Goal: Task Accomplishment & Management: Manage account settings

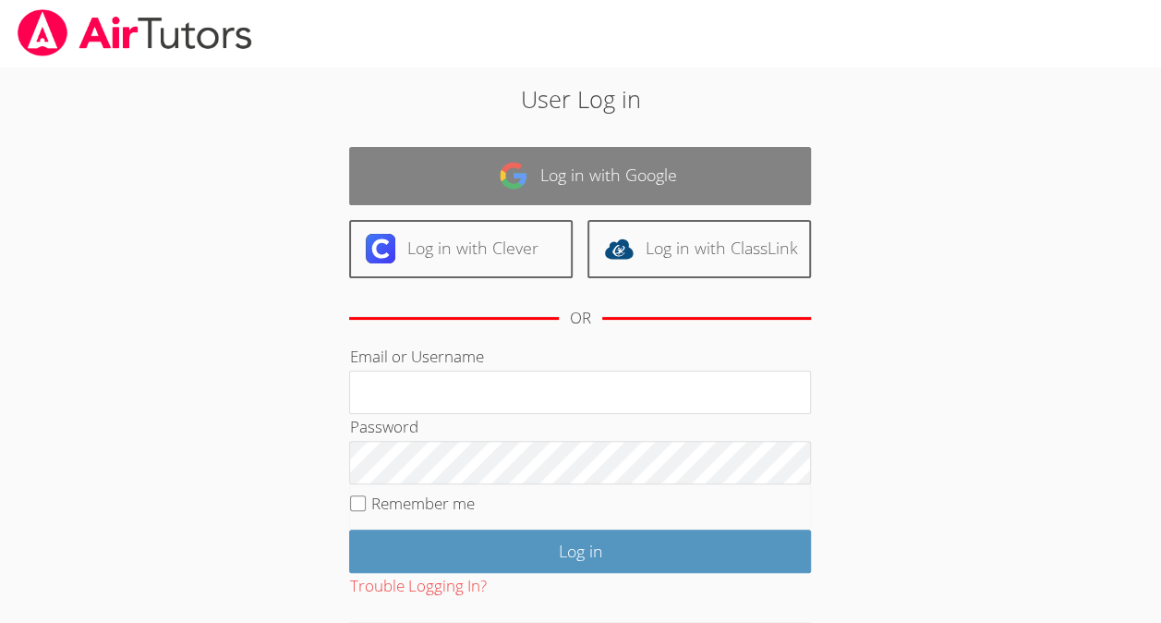
click at [431, 179] on link "Log in with Google" at bounding box center [580, 176] width 462 height 58
click at [546, 186] on link "Log in with Google" at bounding box center [580, 176] width 462 height 58
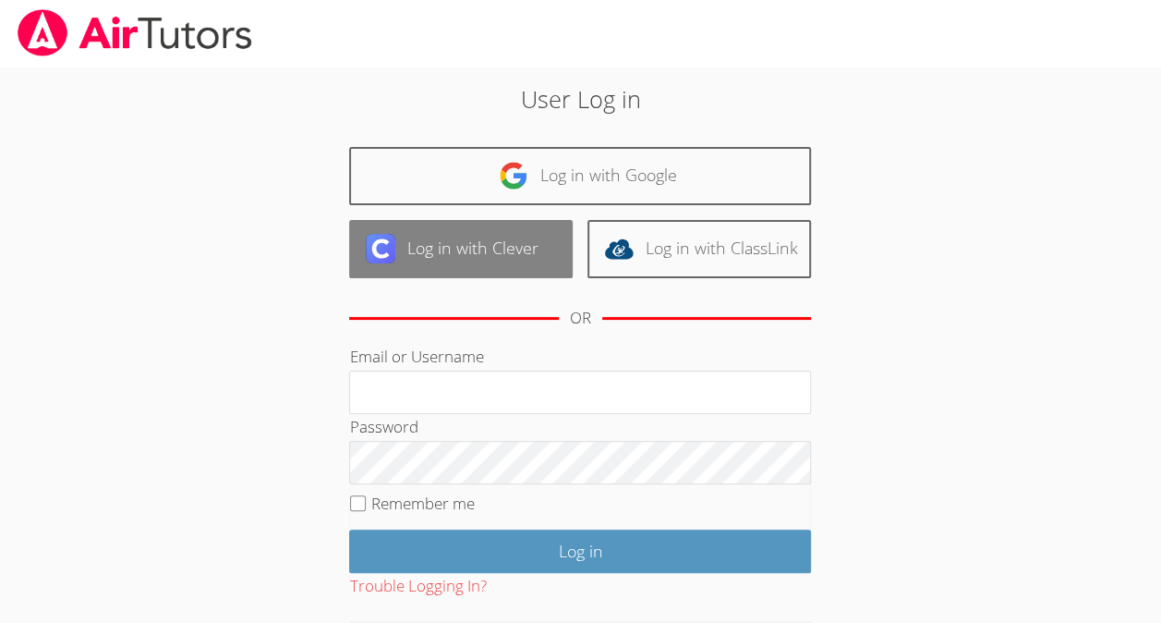
click at [532, 257] on link "Log in with Clever" at bounding box center [461, 249] width 224 height 58
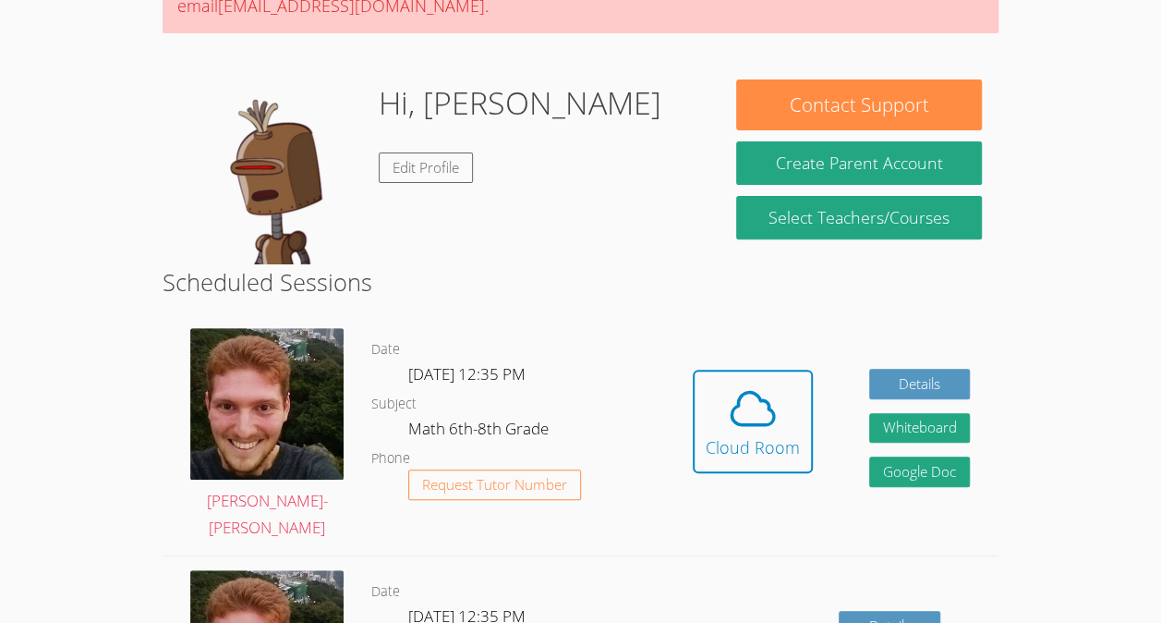
scroll to position [283, 0]
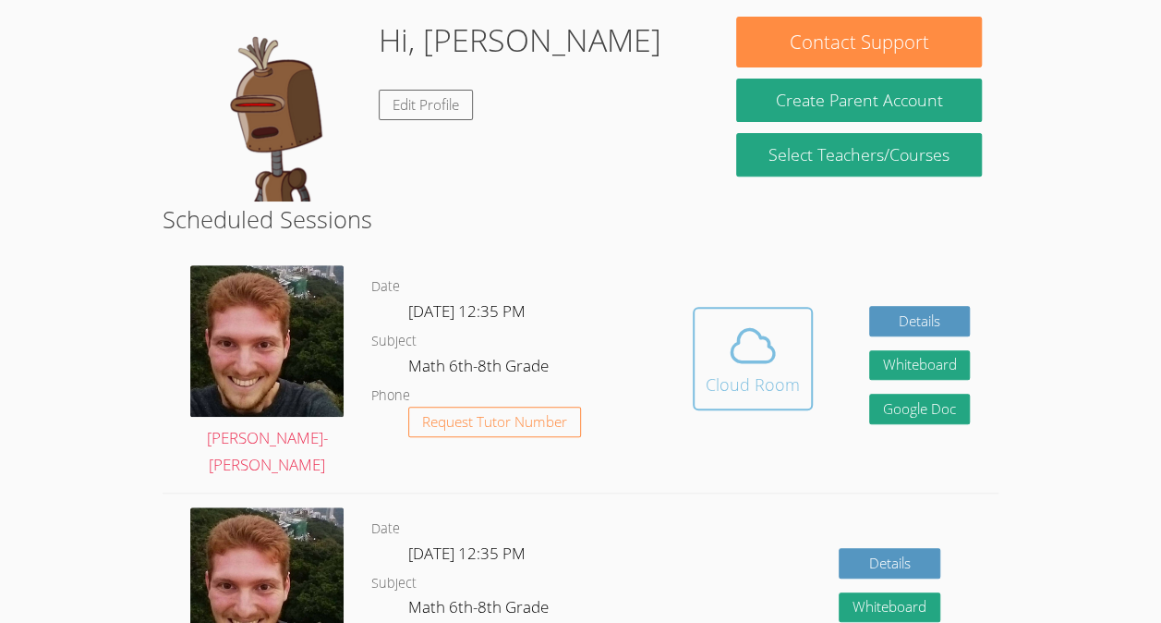
click at [709, 320] on span at bounding box center [753, 346] width 94 height 52
